Goal: Navigation & Orientation: Find specific page/section

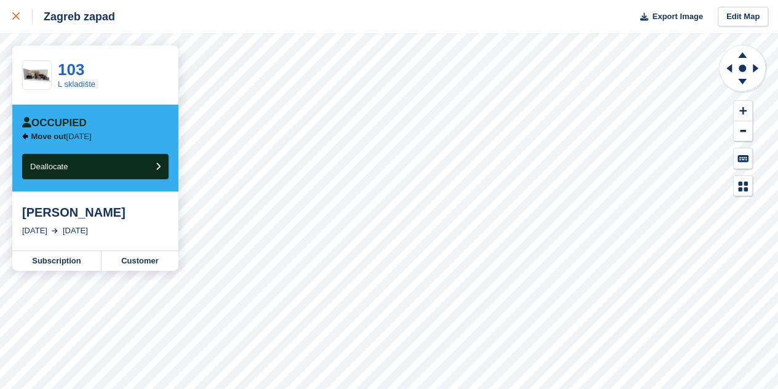
click at [15, 19] on icon at bounding box center [15, 15] width 7 height 7
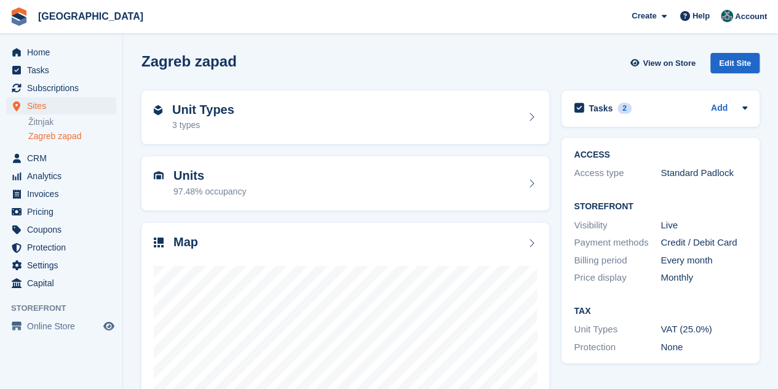
click at [64, 140] on link "Zagreb zapad" at bounding box center [72, 136] width 88 height 12
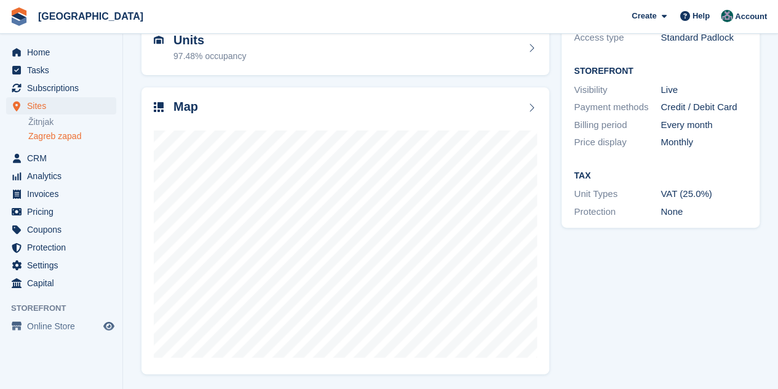
scroll to position [135, 0]
